Goal: Browse casually

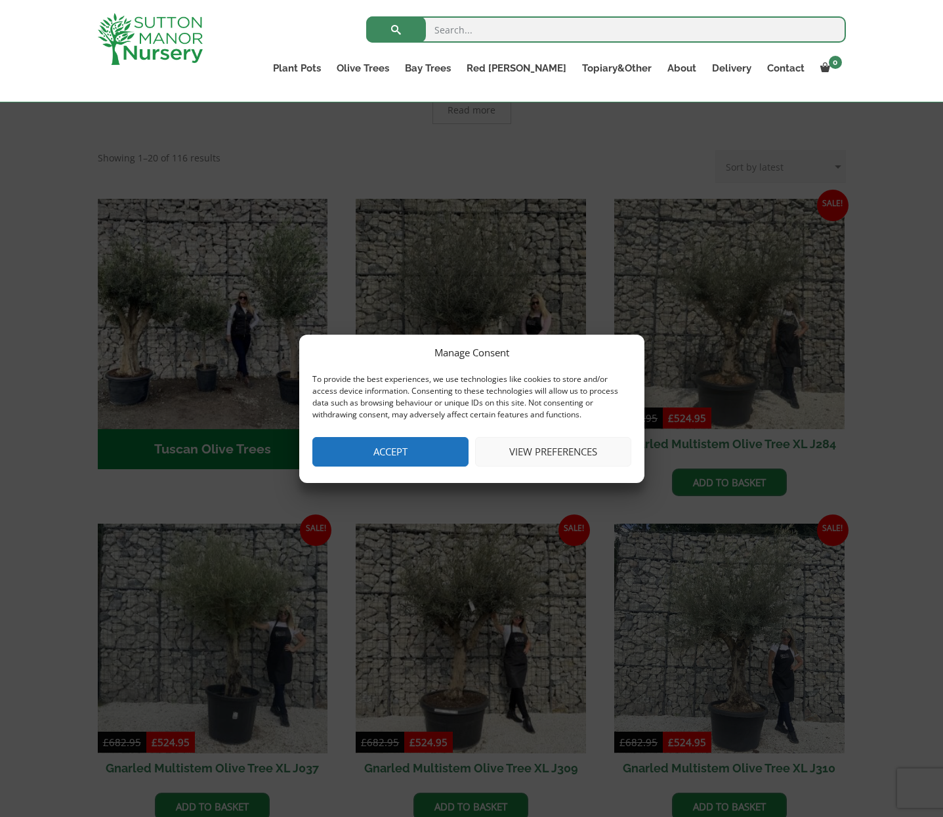
click at [429, 447] on button "Accept" at bounding box center [390, 452] width 156 height 30
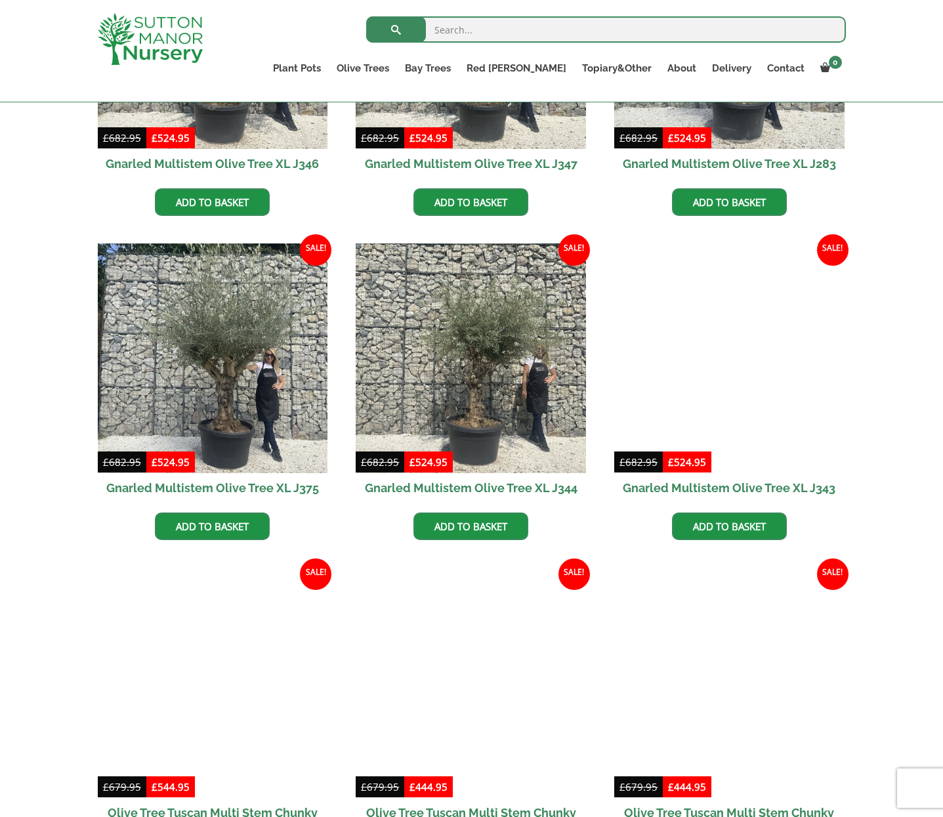
scroll to position [1852, 0]
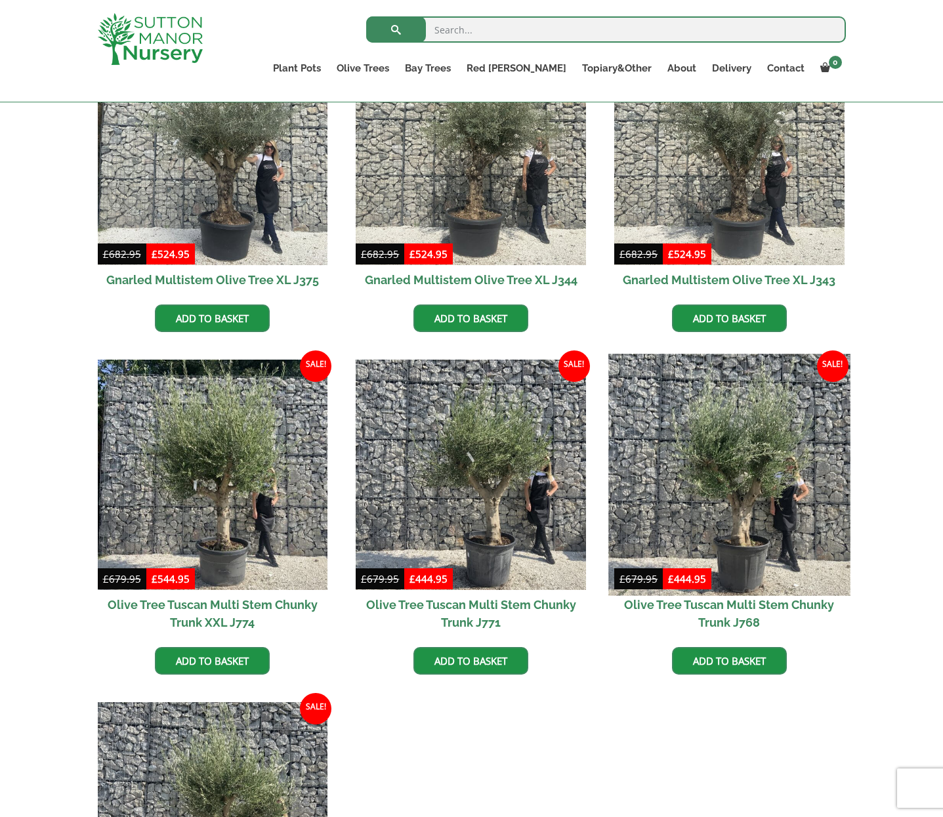
click at [784, 522] on img at bounding box center [729, 475] width 242 height 242
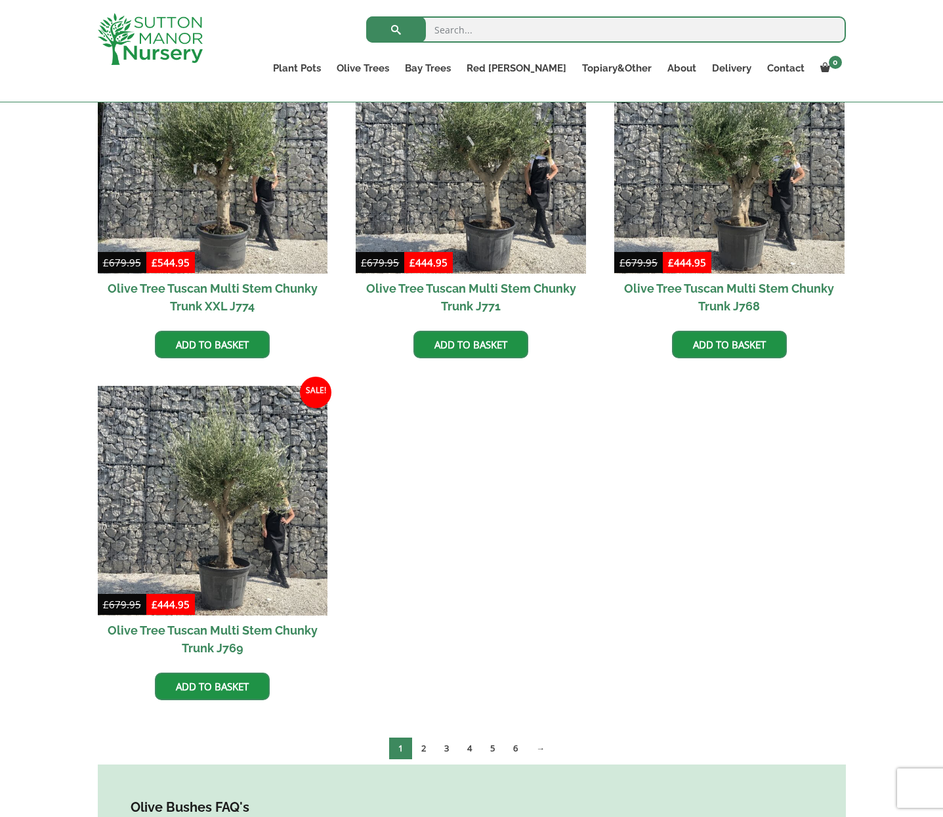
scroll to position [2387, 0]
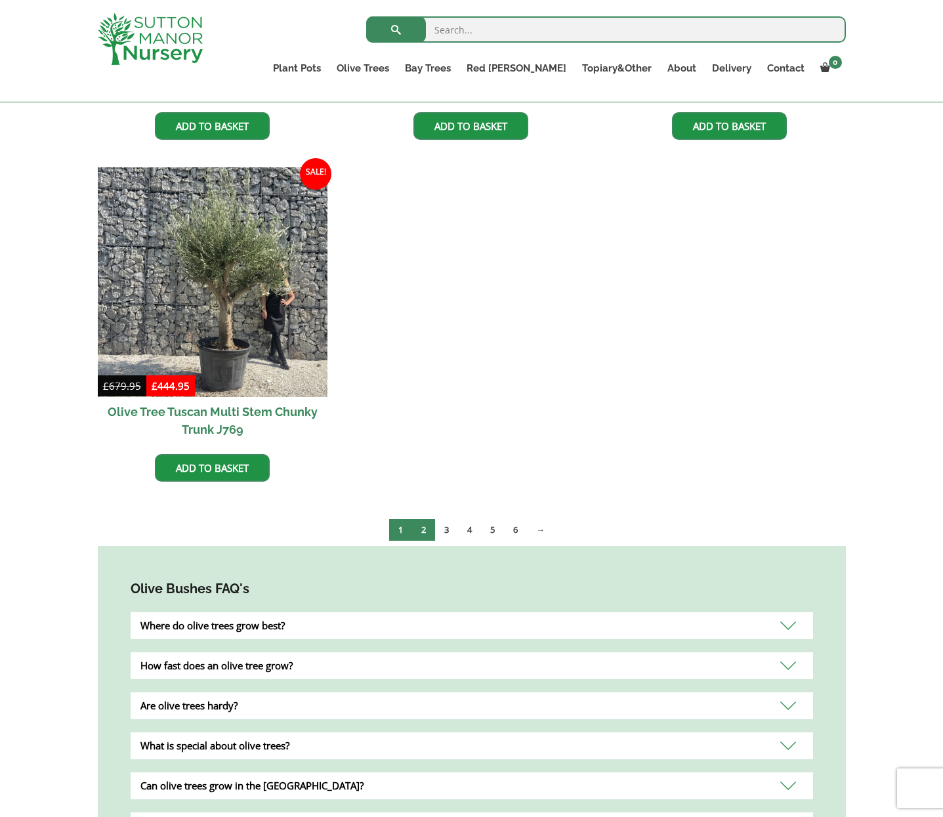
click at [427, 519] on link "2" at bounding box center [423, 530] width 23 height 22
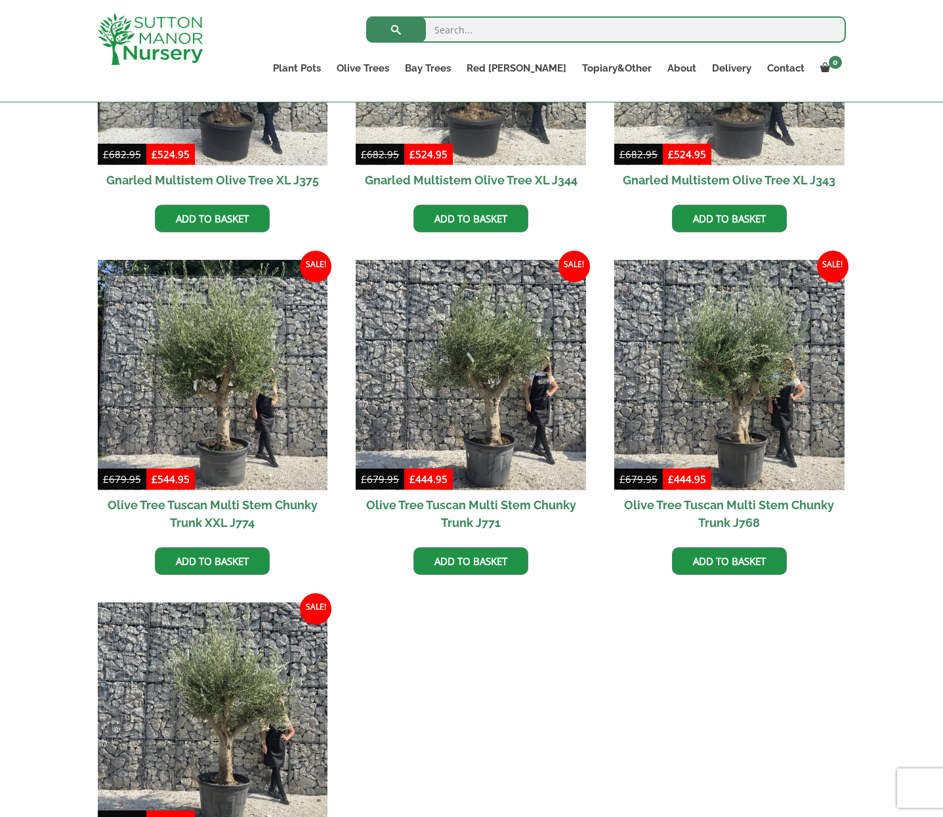
scroll to position [1838, 0]
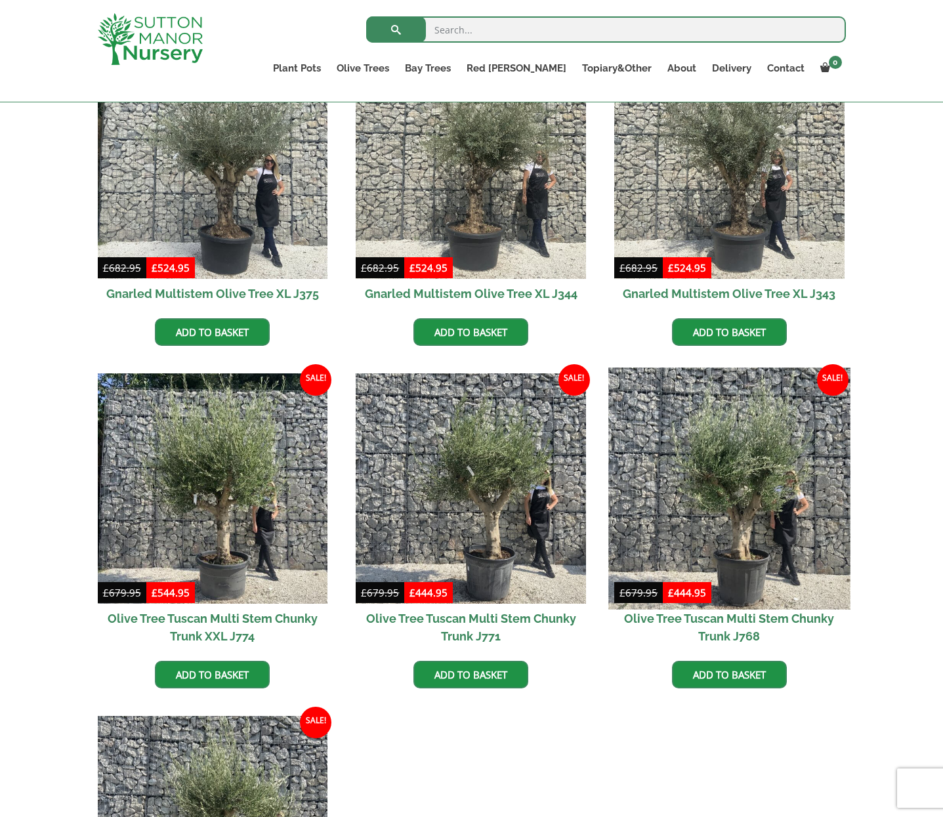
click at [718, 481] on img at bounding box center [729, 489] width 242 height 242
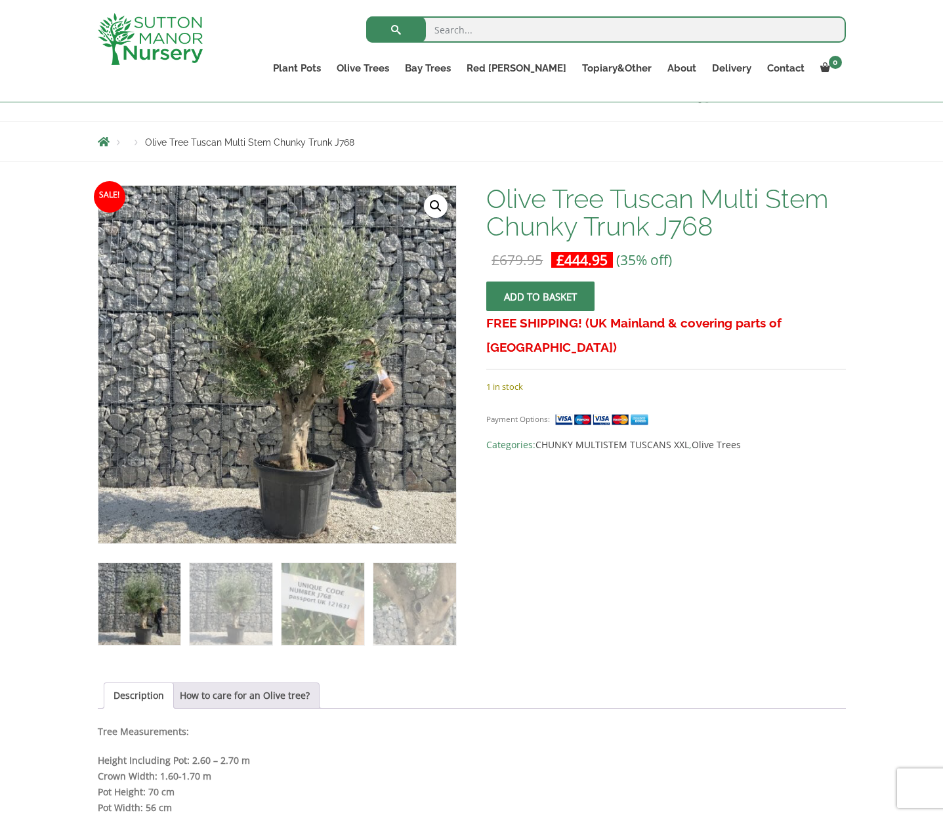
scroll to position [119, 0]
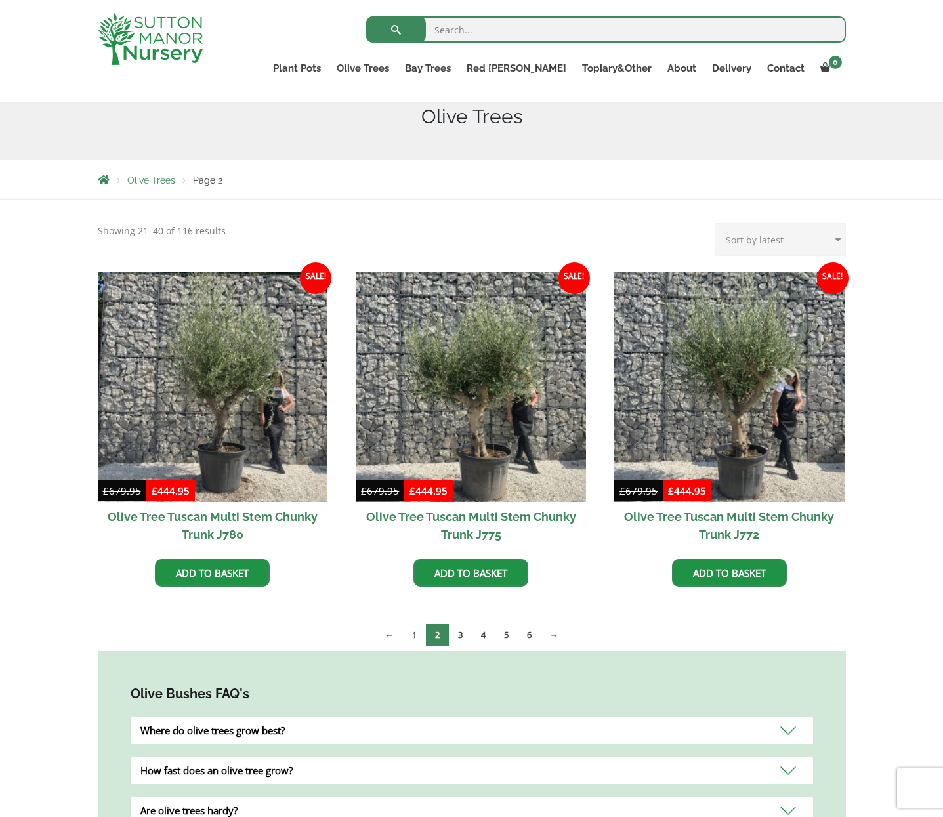
scroll to position [129, 0]
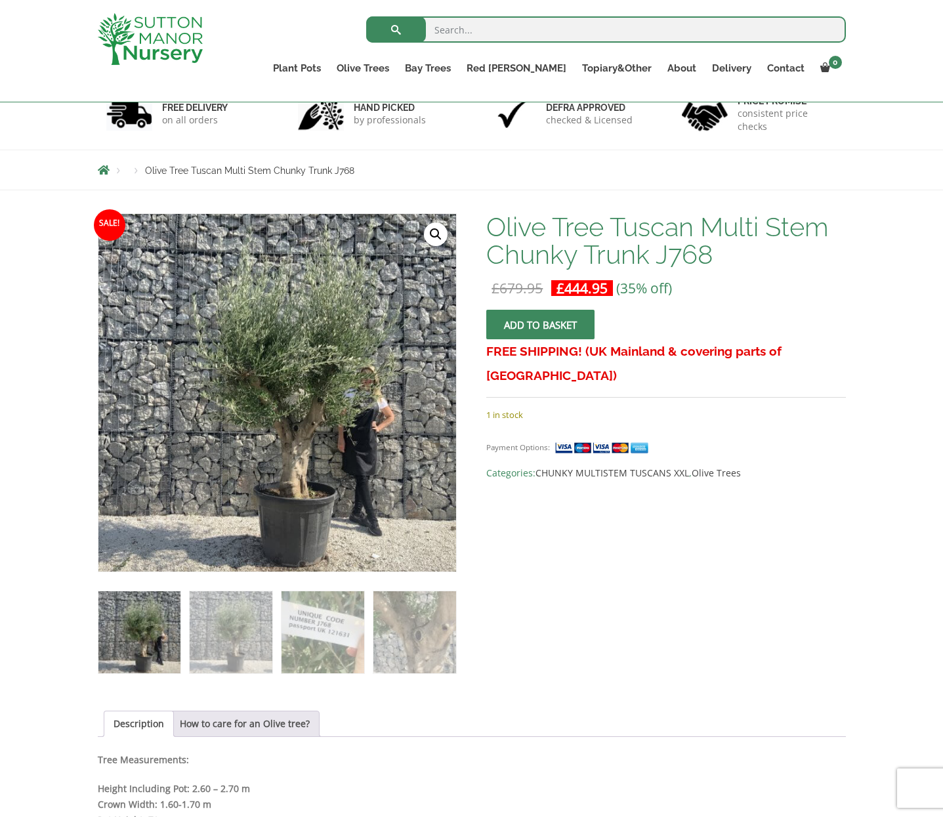
scroll to position [100, 0]
